Goal: Entertainment & Leisure: Browse casually

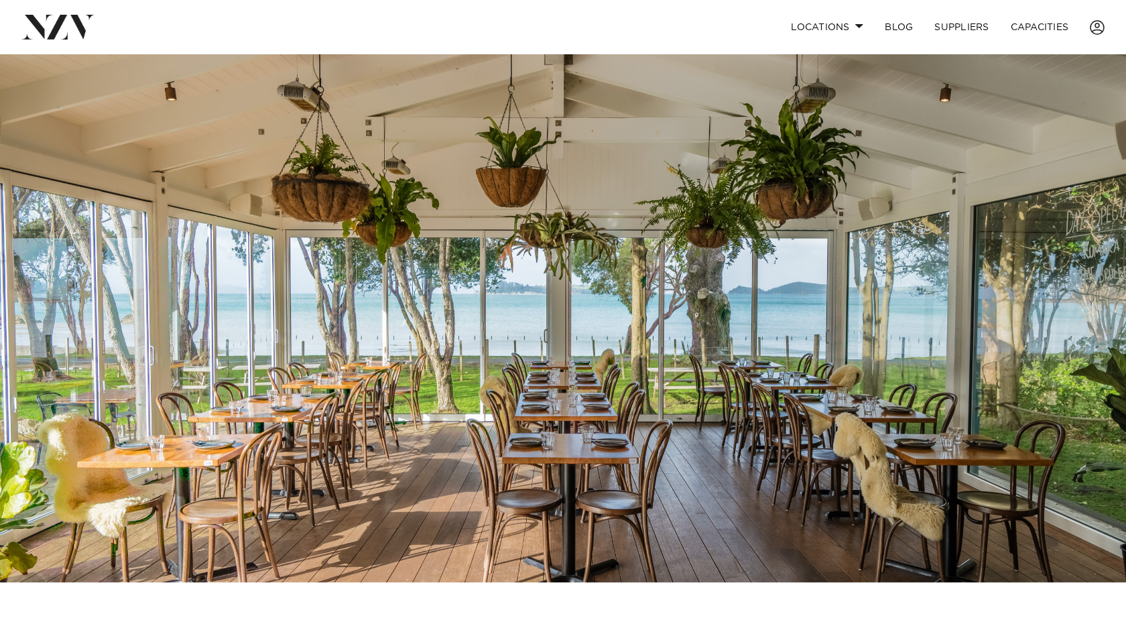
click at [591, 299] on img at bounding box center [563, 318] width 1126 height 528
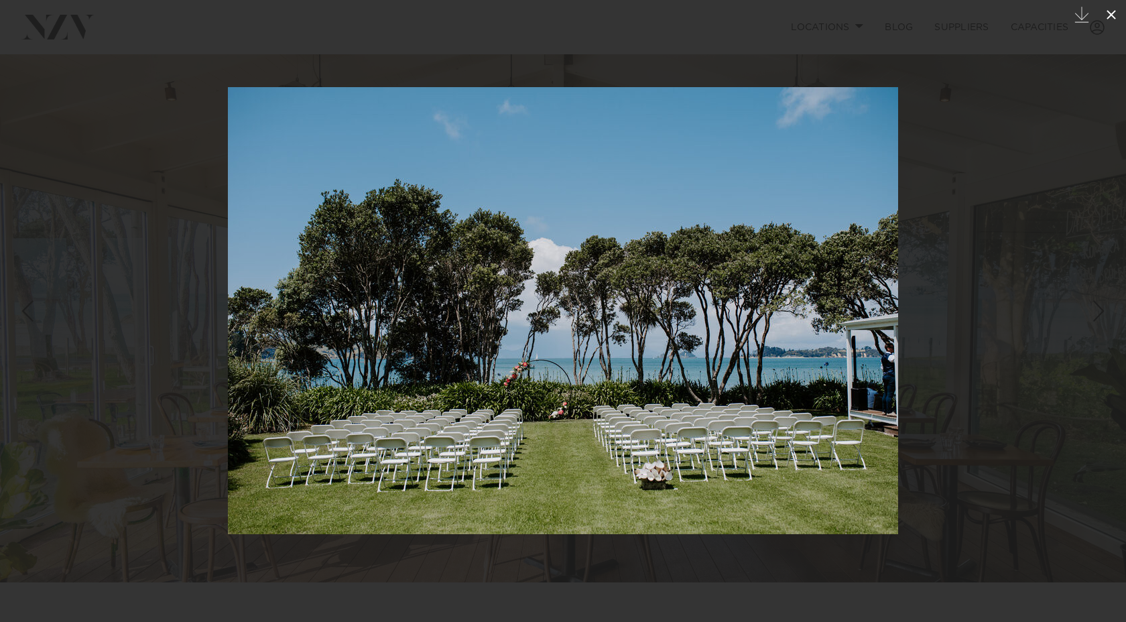
click at [1112, 9] on icon at bounding box center [1111, 15] width 16 height 16
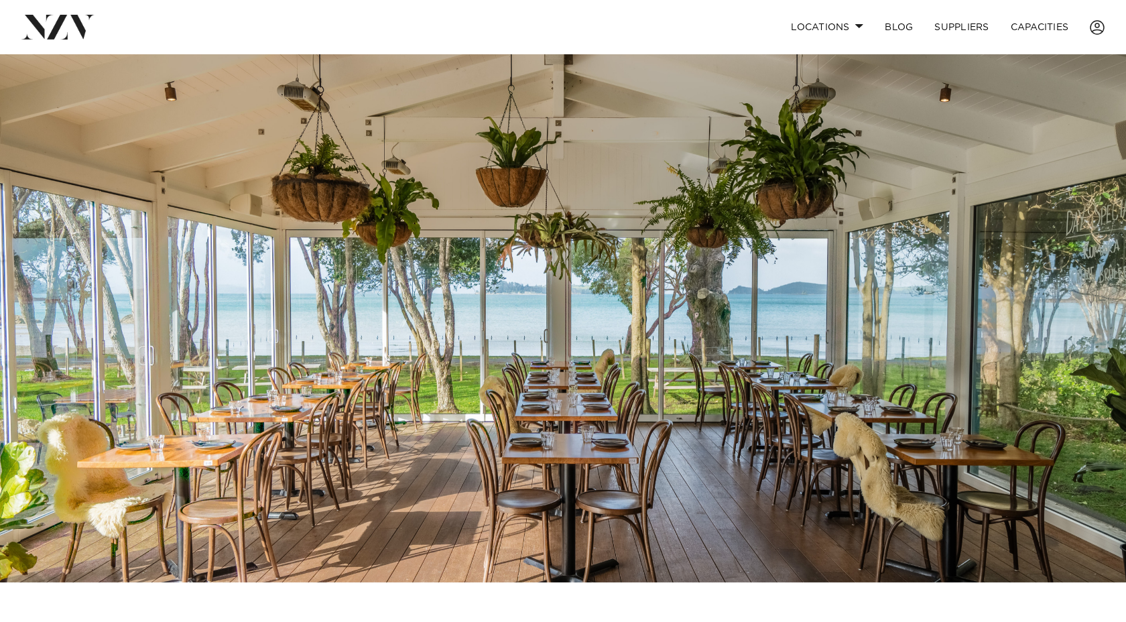
click at [750, 304] on img at bounding box center [563, 318] width 1126 height 528
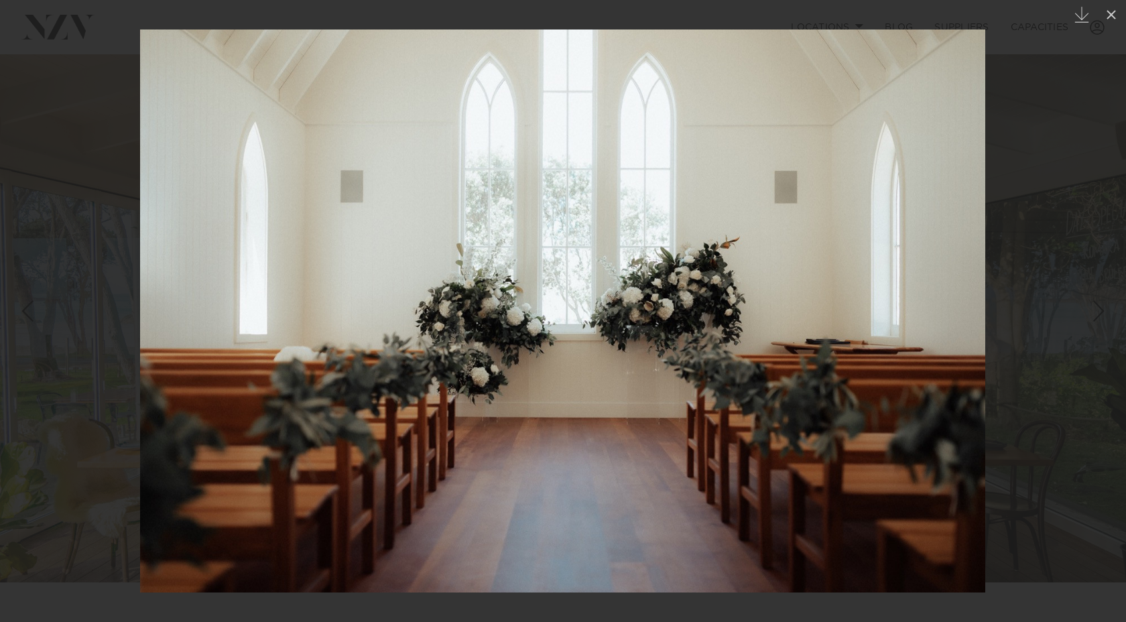
click at [1063, 214] on div at bounding box center [563, 311] width 1126 height 622
